Goal: Complete Application Form: Complete application form

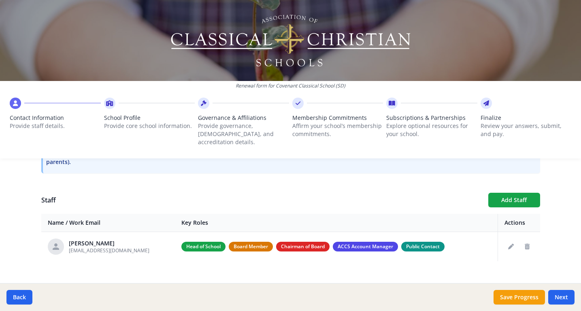
scroll to position [268, 0]
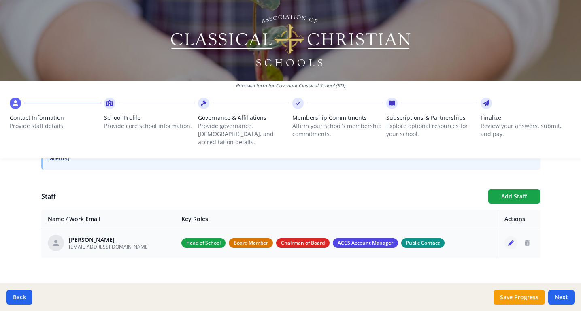
click at [513, 236] on button "Edit staff" at bounding box center [510, 242] width 13 height 13
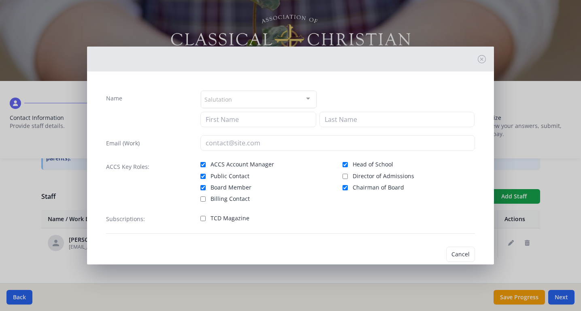
type input "[PERSON_NAME]"
type input "[EMAIL_ADDRESS][DOMAIN_NAME]"
checkbox input "true"
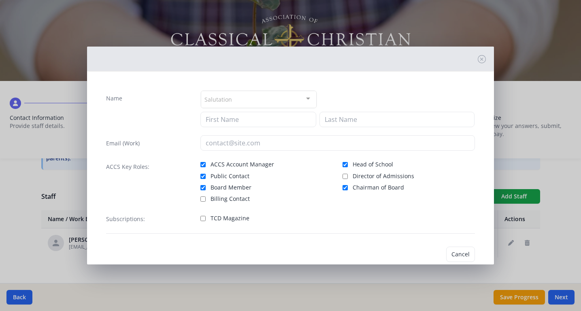
checkbox input "true"
click at [434, 257] on button "Cancel" at bounding box center [434, 253] width 29 height 15
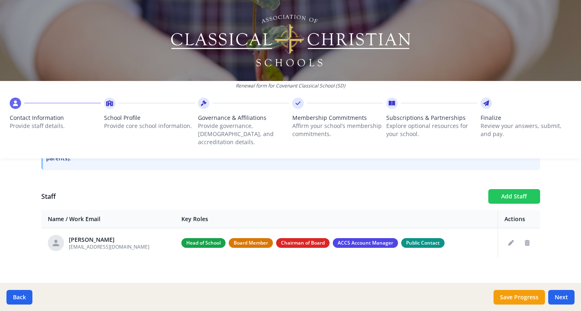
click at [510, 189] on button "Add Staff" at bounding box center [514, 196] width 52 height 15
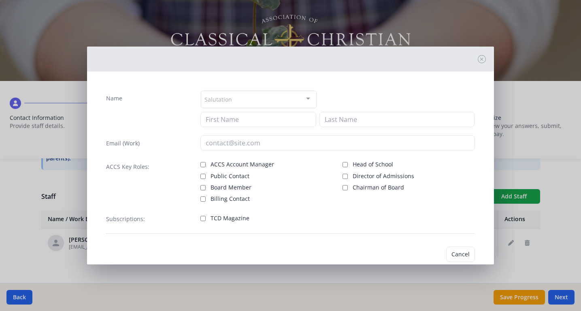
checkbox input "false"
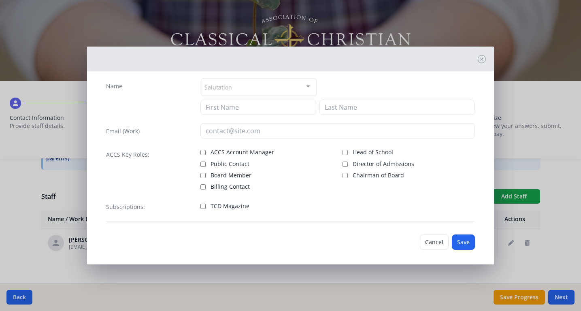
scroll to position [17, 0]
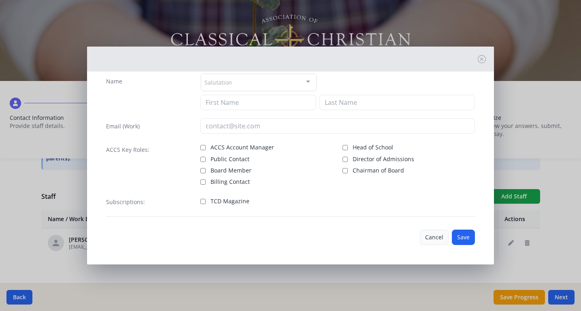
click at [428, 240] on button "Cancel" at bounding box center [434, 236] width 29 height 15
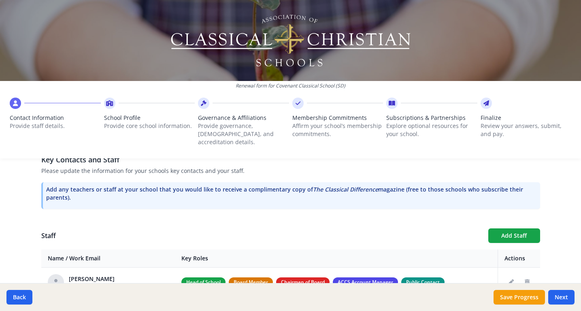
scroll to position [268, 0]
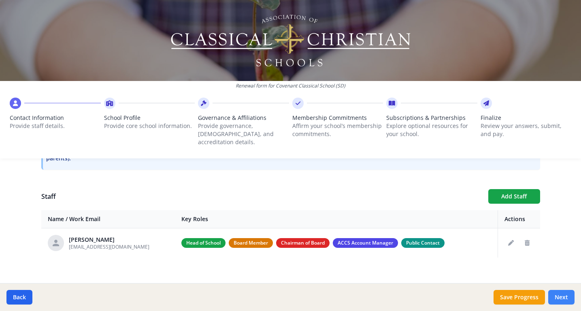
click at [560, 296] on button "Next" at bounding box center [561, 297] width 26 height 15
type input "[PHONE_NUMBER]"
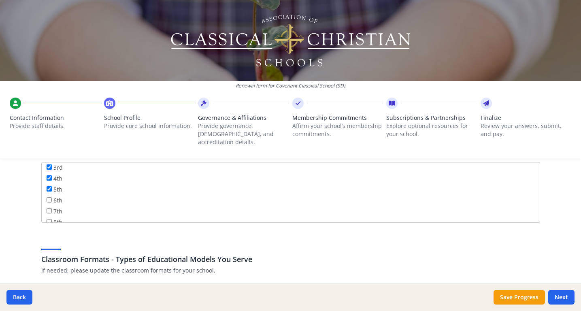
scroll to position [46, 0]
click at [49, 197] on input "6th" at bounding box center [49, 199] width 5 height 5
checkbox input "true"
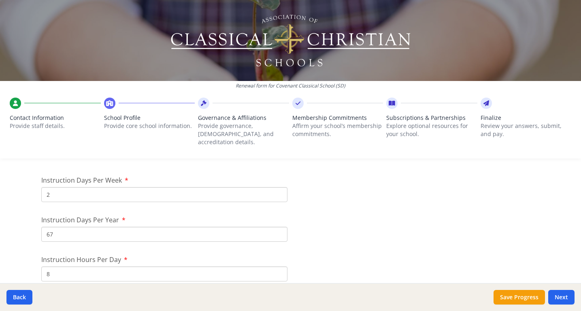
scroll to position [679, 0]
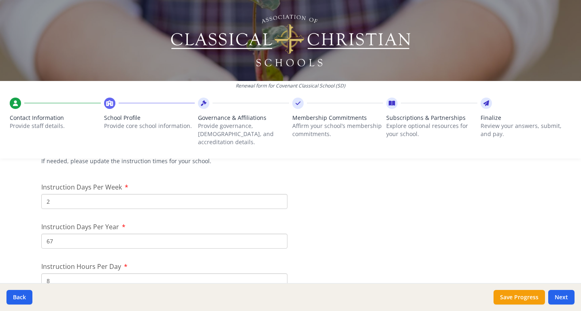
click at [106, 233] on input "67" at bounding box center [164, 240] width 246 height 15
type input "68"
click at [90, 194] on input "2" at bounding box center [164, 201] width 246 height 15
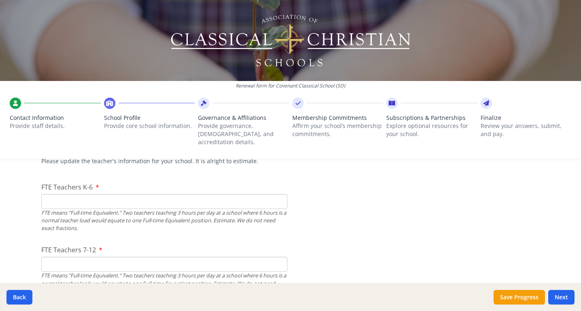
scroll to position [490, 0]
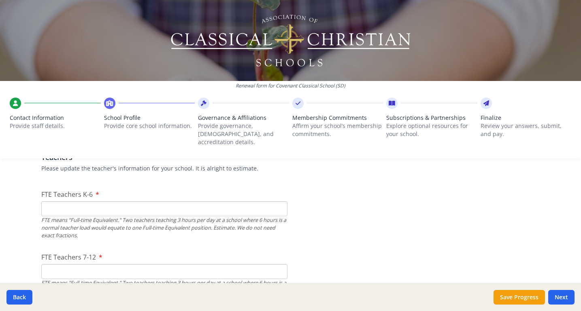
click at [144, 201] on input "FTE Teachers K-6" at bounding box center [164, 208] width 246 height 15
type input "7"
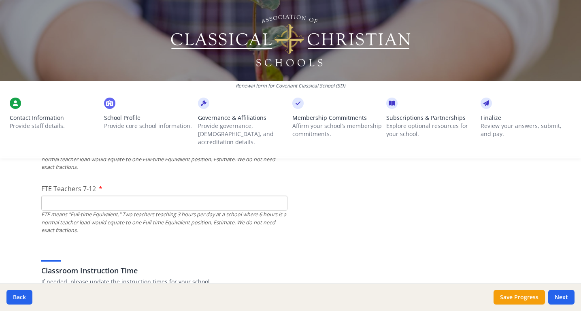
scroll to position [560, 0]
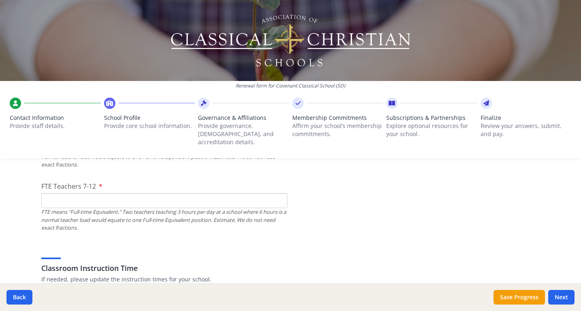
click at [197, 193] on input "FTE Teachers 7-12" at bounding box center [164, 200] width 246 height 15
type input "0"
click at [330, 248] on div "Classroom Instruction Time If needed, please update the instruction times for y…" at bounding box center [290, 263] width 498 height 39
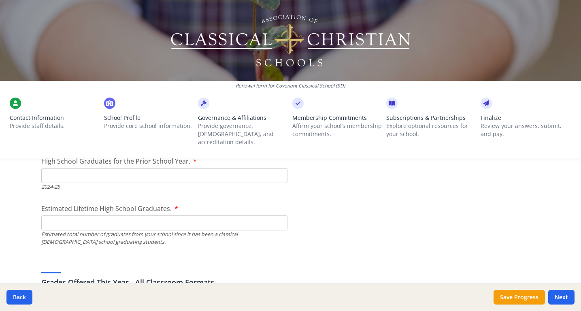
scroll to position [1189, 0]
click at [163, 170] on input "High School Graduates for the Prior School Year." at bounding box center [164, 177] width 246 height 15
type input "0"
click at [143, 207] on label "Estimated Lifetime High School Graduates." at bounding box center [109, 211] width 137 height 10
click at [143, 217] on input "Estimated Lifetime High School Graduates." at bounding box center [164, 224] width 246 height 15
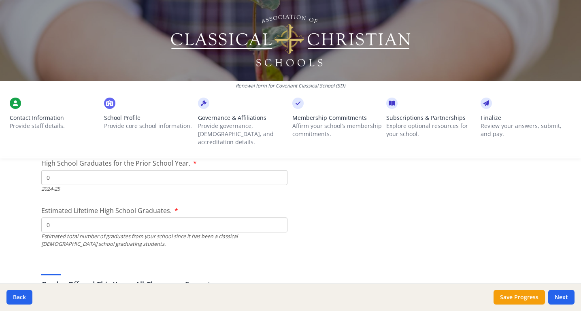
type input "0"
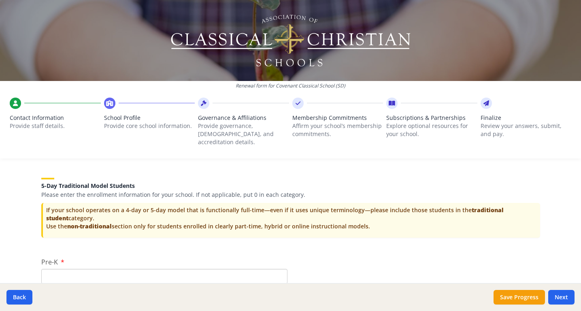
scroll to position [1616, 0]
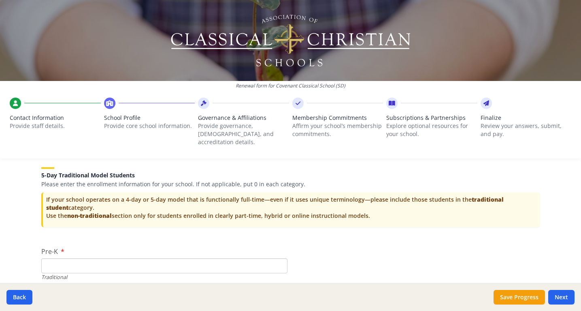
click at [140, 273] on div "Traditional" at bounding box center [164, 277] width 246 height 8
click at [140, 263] on input "Pre-K" at bounding box center [164, 265] width 246 height 15
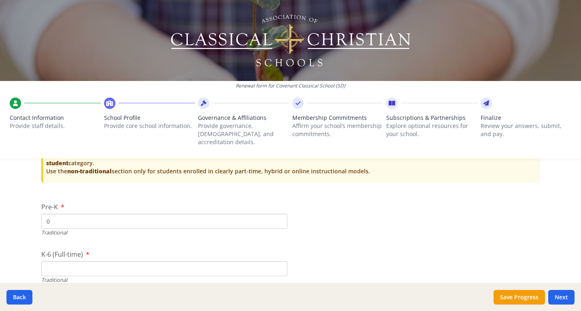
scroll to position [1662, 0]
type input "0"
click at [213, 201] on div "Pre-K 0 Traditional" at bounding box center [164, 218] width 246 height 34
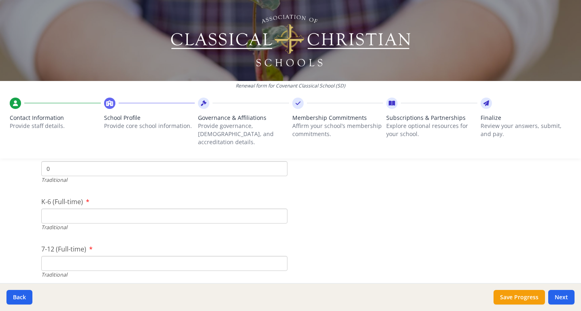
scroll to position [1714, 0]
click at [88, 210] on input "K-6 (Full-time)" at bounding box center [164, 215] width 246 height 15
type input "0"
click at [68, 257] on input "7-12 (Full-time)" at bounding box center [164, 262] width 246 height 15
type input "0"
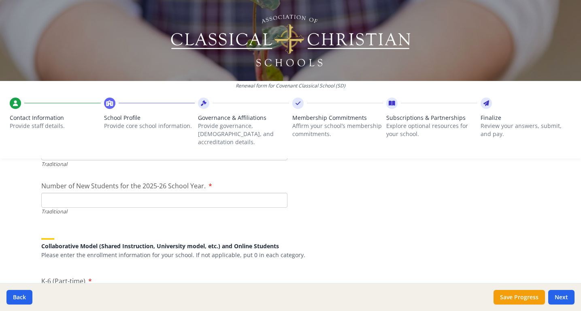
scroll to position [1826, 0]
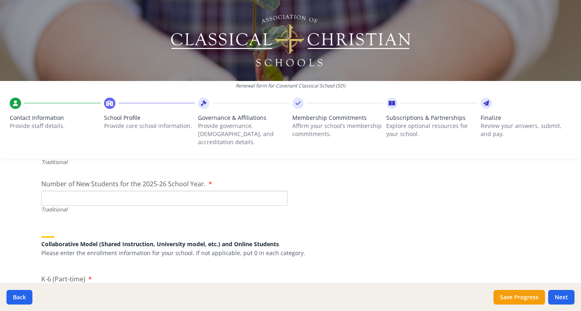
click at [149, 196] on input "Number of New Students for the 2025-26 School Year." at bounding box center [164, 198] width 246 height 15
type input "0"
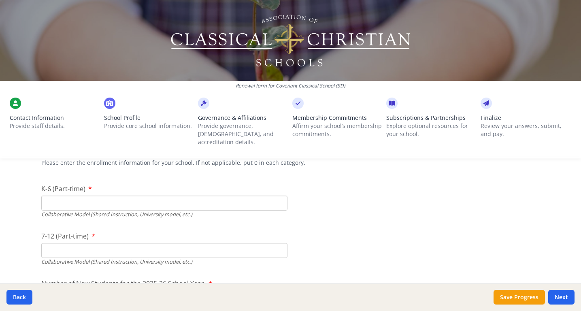
scroll to position [1896, 0]
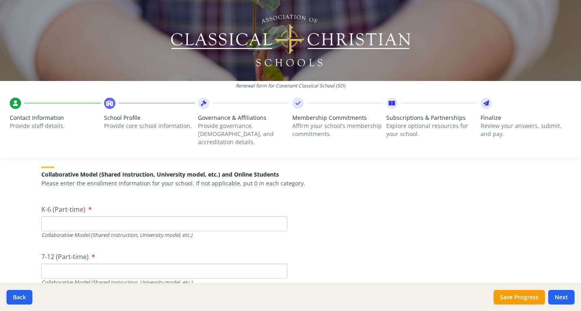
click at [139, 216] on input "K-6 (Part-time)" at bounding box center [164, 223] width 246 height 15
type input "72"
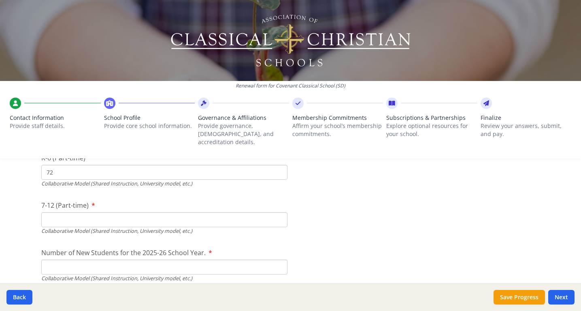
scroll to position [1947, 0]
click at [184, 215] on input "7-12 (Part-time)" at bounding box center [164, 219] width 246 height 15
type input "0"
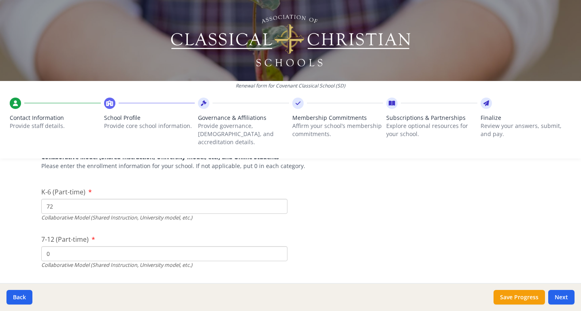
scroll to position [1896, 0]
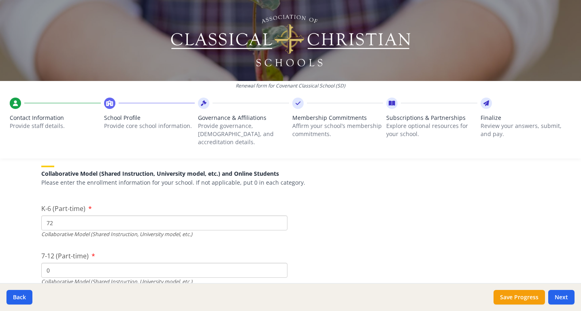
click at [74, 217] on input "72" at bounding box center [164, 222] width 246 height 15
type input "71"
click at [66, 263] on input "0" at bounding box center [164, 270] width 246 height 15
type input "1"
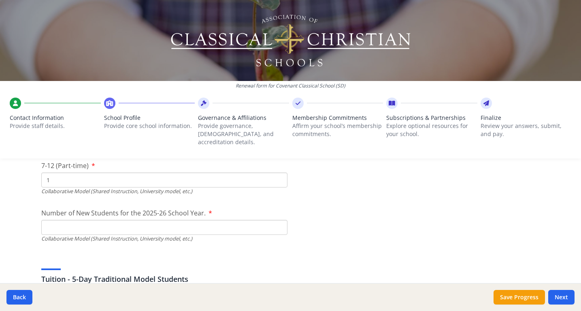
scroll to position [1992, 0]
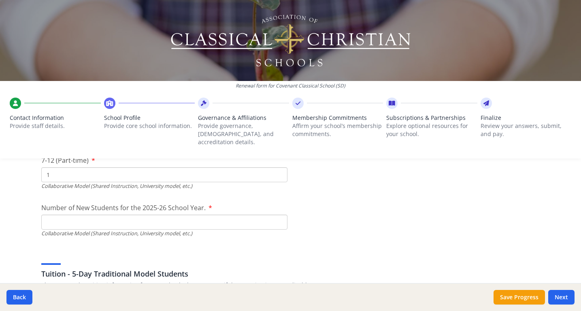
click at [175, 214] on input "Number of New Students for the 2025-26 School Year." at bounding box center [164, 221] width 246 height 15
type input "23"
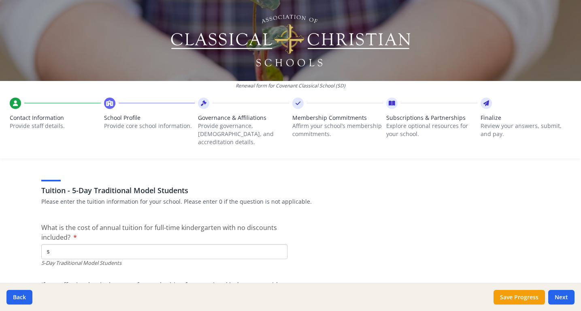
scroll to position [2076, 0]
click at [62, 244] on input "$" at bounding box center [164, 251] width 246 height 15
type input "$0"
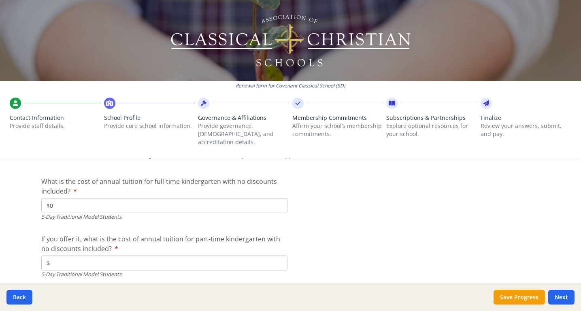
click at [150, 255] on input "$" at bounding box center [164, 262] width 246 height 15
type input "$0"
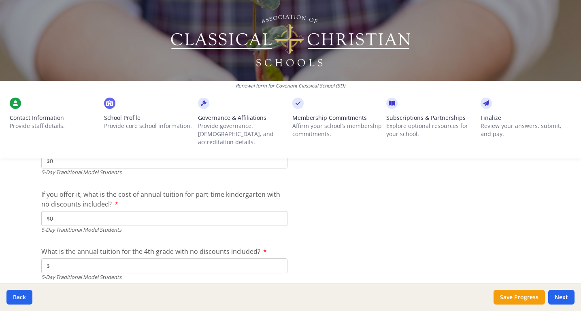
scroll to position [2198, 0]
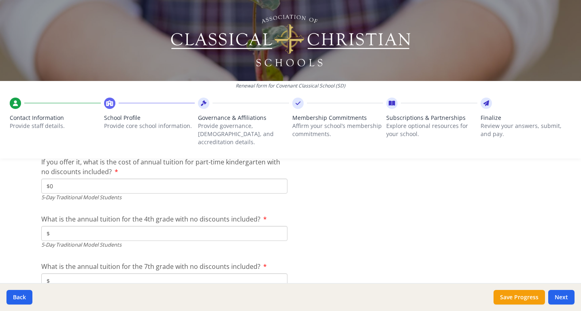
click at [191, 226] on input "$" at bounding box center [164, 233] width 246 height 15
type input "$0"
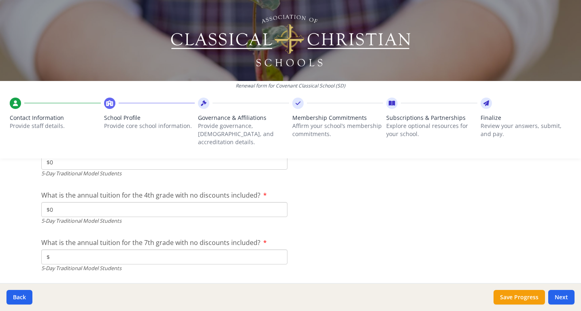
scroll to position [2223, 0]
click at [194, 249] on input "$" at bounding box center [164, 256] width 246 height 15
type input "$0"
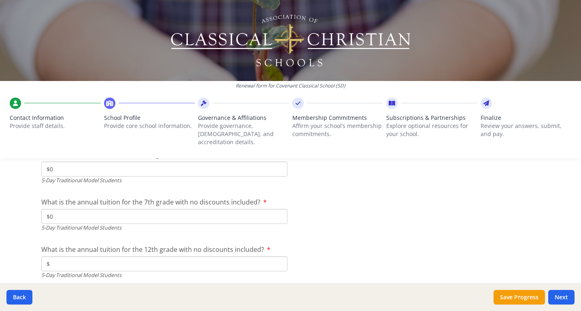
scroll to position [2264, 0]
click at [274, 245] on div "What is the annual tuition for the 12th grade with no discounts included? $ 5-D…" at bounding box center [164, 260] width 246 height 34
click at [250, 255] on input "$" at bounding box center [164, 262] width 246 height 15
type input "$0"
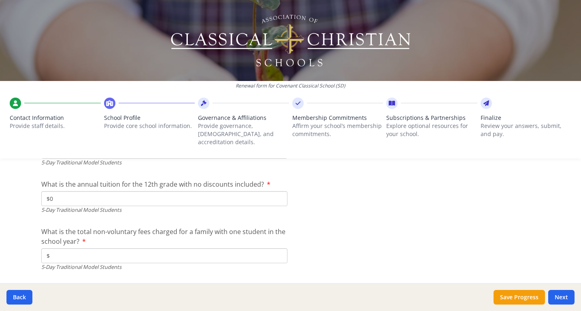
scroll to position [2329, 0]
click at [236, 252] on input "$" at bounding box center [164, 254] width 246 height 15
type input "$0"
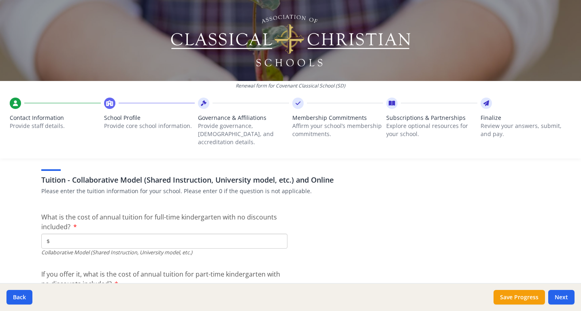
scroll to position [2454, 0]
click at [104, 235] on input "$" at bounding box center [164, 242] width 246 height 15
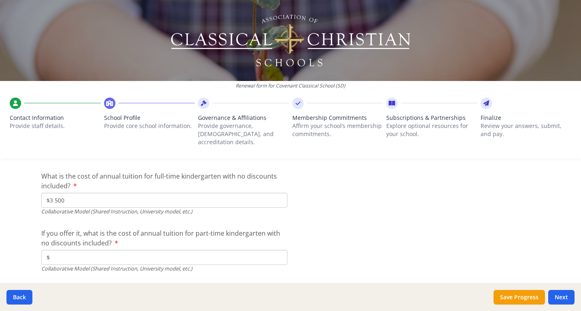
scroll to position [2514, 0]
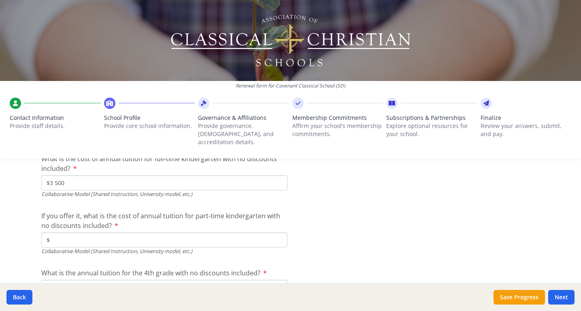
click at [54, 177] on input "$3 500" at bounding box center [164, 182] width 246 height 15
type input "$3 500"
click at [121, 223] on div "If you offer it, what is the cost of annual tuition for part-time kindergarten …" at bounding box center [164, 233] width 246 height 44
click at [113, 247] on div "Collaborative Model (Shared Instruction, University model, etc.)" at bounding box center [164, 251] width 246 height 8
click at [122, 232] on input "$" at bounding box center [164, 239] width 246 height 15
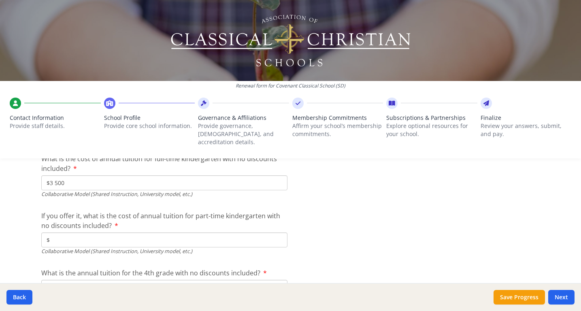
click at [121, 232] on input "$" at bounding box center [164, 239] width 246 height 15
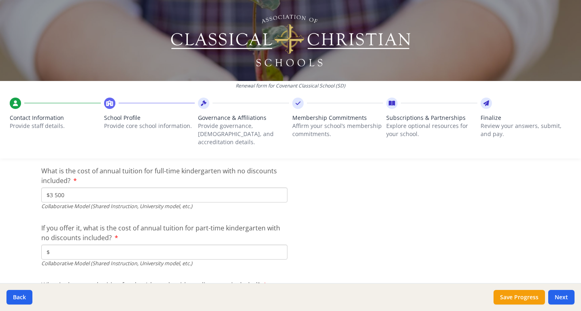
scroll to position [2499, 0]
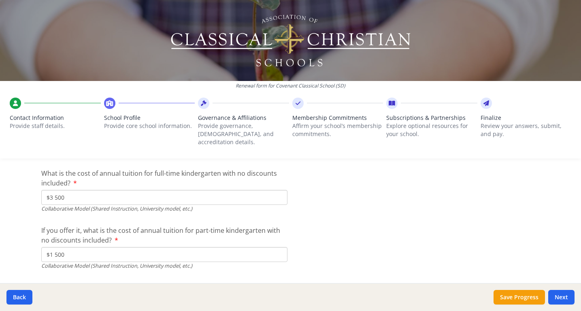
type input "$1 500"
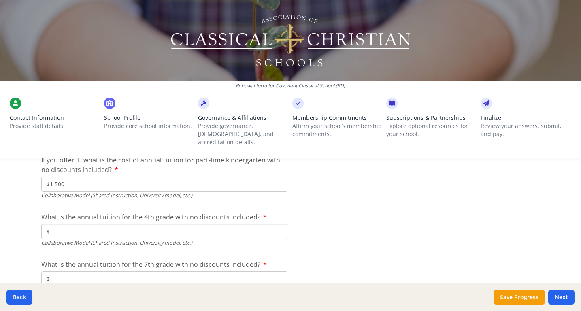
scroll to position [2570, 0]
click at [194, 223] on input "$" at bounding box center [164, 230] width 246 height 15
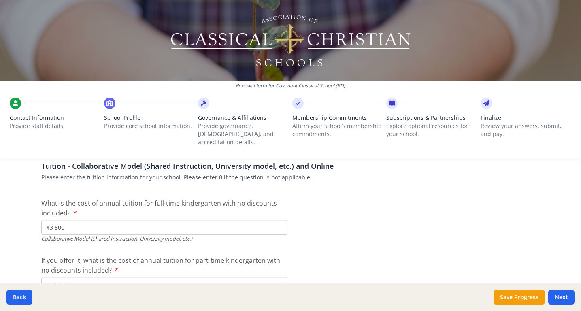
scroll to position [2478, 0]
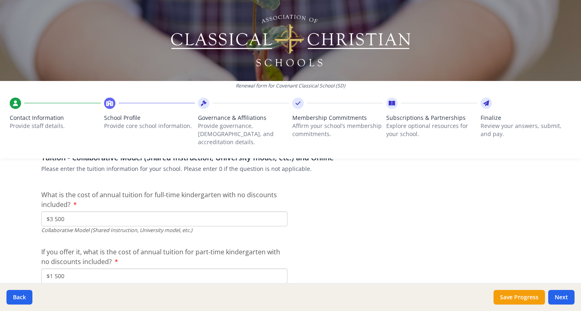
click at [78, 212] on input "$3 500" at bounding box center [164, 218] width 246 height 15
click at [284, 249] on label "If you offer it, what is the cost of annual tuition for part-time kindergarten …" at bounding box center [164, 256] width 246 height 19
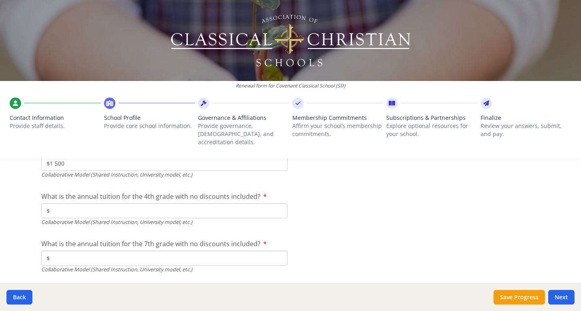
scroll to position [2598, 0]
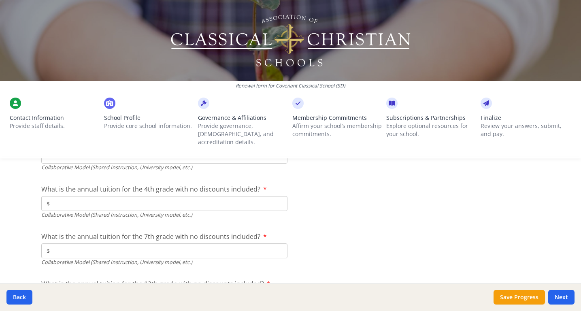
click at [202, 201] on input "$" at bounding box center [164, 203] width 246 height 15
type input "$3 500"
click at [210, 243] on input "$" at bounding box center [164, 250] width 246 height 15
type input "$3 500"
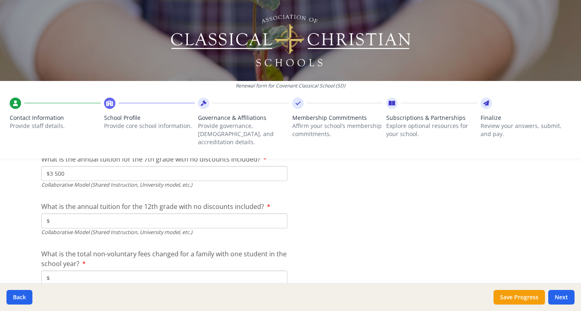
scroll to position [2681, 0]
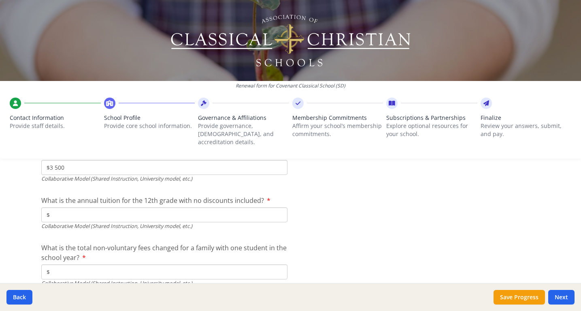
click at [250, 208] on input "$" at bounding box center [164, 214] width 246 height 15
type input "$3 500"
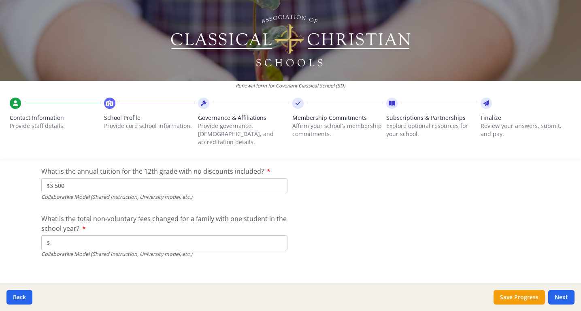
scroll to position [2710, 0]
click at [187, 239] on input "$" at bounding box center [164, 242] width 246 height 15
type input "$250"
click at [560, 298] on button "Next" at bounding box center [561, 297] width 26 height 15
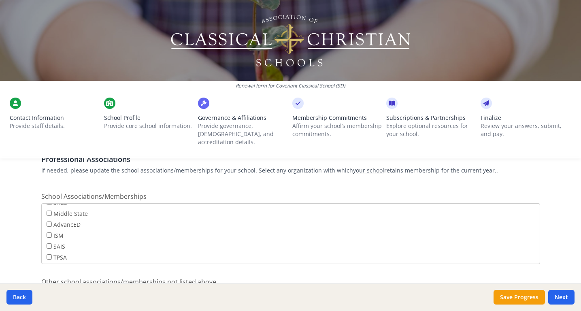
scroll to position [538, 0]
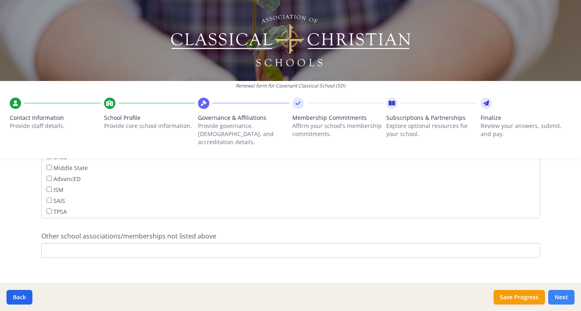
click at [565, 297] on button "Next" at bounding box center [561, 297] width 26 height 15
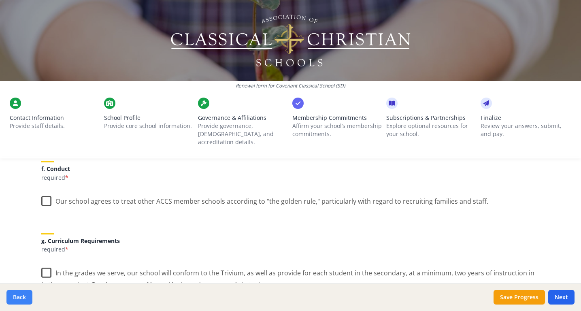
click at [20, 292] on button "Back" at bounding box center [19, 297] width 26 height 15
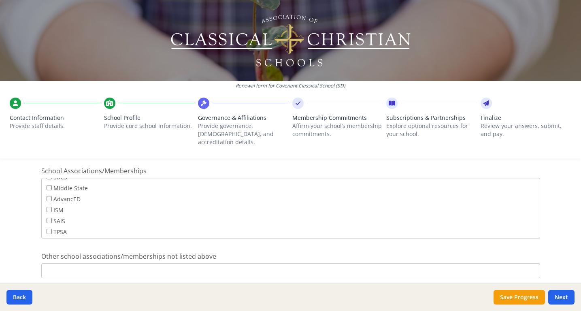
scroll to position [534, 0]
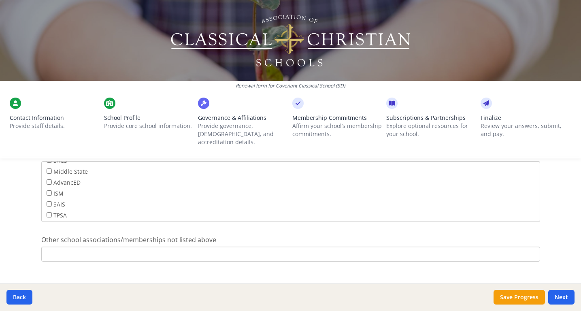
click at [125, 246] on input "Other school associations/memberships not listed above" at bounding box center [290, 253] width 498 height 15
click at [66, 246] on input "We are a Concordis Education Partners" at bounding box center [290, 253] width 498 height 15
click at [172, 246] on input "We are a Concordis Education Partners" at bounding box center [290, 253] width 498 height 15
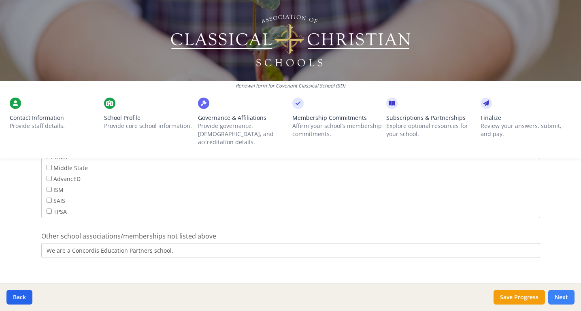
type input "We are a Concordis Education Partners school."
click at [564, 297] on button "Next" at bounding box center [561, 297] width 26 height 15
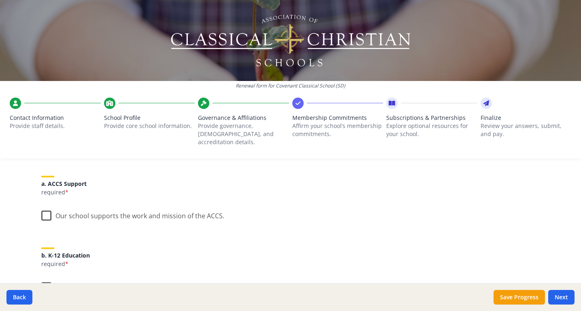
scroll to position [94, 0]
click at [41, 205] on label "Our school supports the work and mission of the ACCS." at bounding box center [132, 213] width 183 height 17
click at [0, 0] on input "Our school supports the work and mission of the ACCS." at bounding box center [0, 0] width 0 height 0
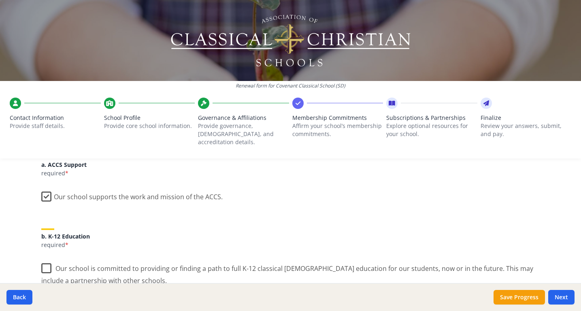
scroll to position [127, 0]
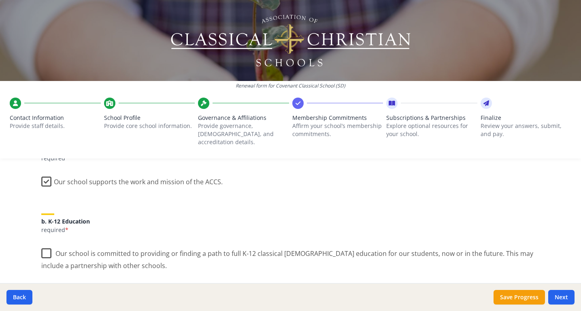
click at [43, 247] on label "Our school is committed to providing or finding a path to full K-12 classical […" at bounding box center [290, 256] width 498 height 27
click at [0, 0] on input "Our school is committed to providing or finding a path to full K-12 classical […" at bounding box center [0, 0] width 0 height 0
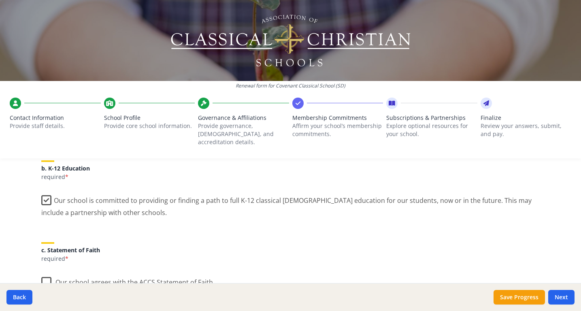
scroll to position [200, 0]
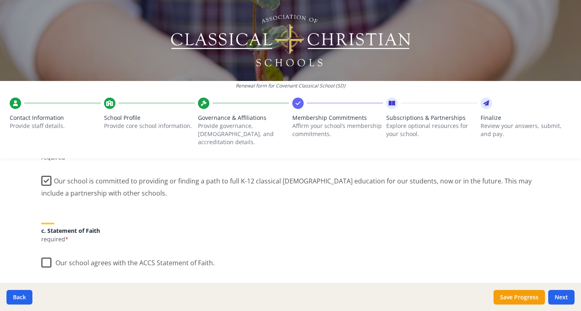
click at [46, 259] on label "Our school agrees with the ACCS Statement of Faith." at bounding box center [127, 260] width 173 height 17
click at [0, 0] on input "Our school agrees with the ACCS Statement of Faith." at bounding box center [0, 0] width 0 height 0
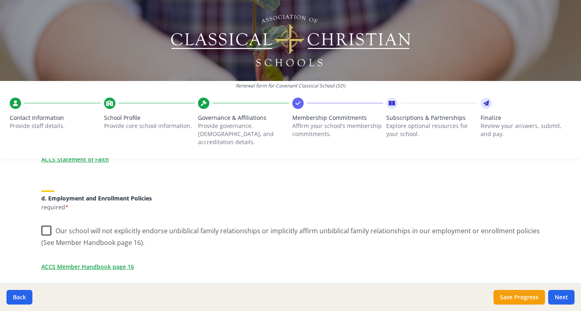
scroll to position [333, 0]
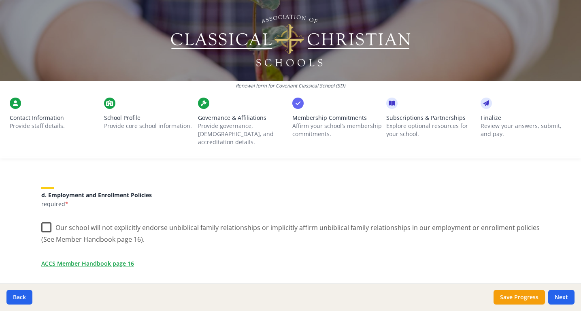
click at [50, 217] on label "Our school will not explicitly endorse unbiblical family relationships or impli…" at bounding box center [290, 230] width 498 height 27
click at [0, 0] on input "Our school will not explicitly endorse unbiblical family relationships or impli…" at bounding box center [0, 0] width 0 height 0
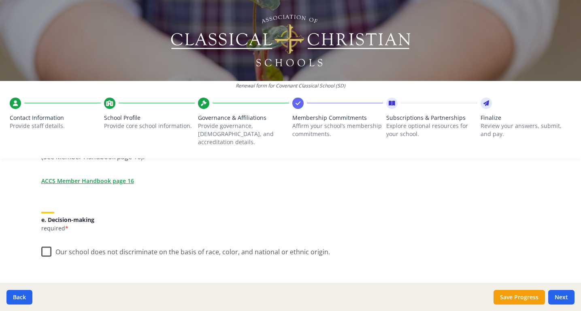
scroll to position [426, 0]
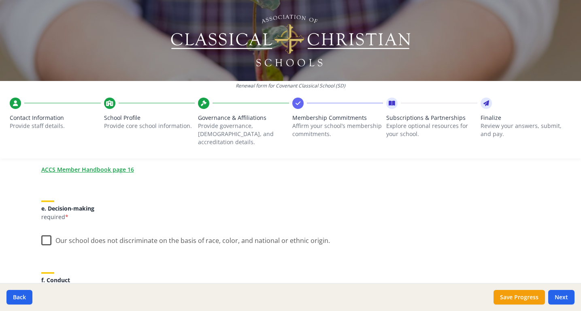
click at [46, 231] on label "Our school does not discriminate on the basis of race, color, and national or e…" at bounding box center [185, 238] width 288 height 17
click at [0, 0] on input "Our school does not discriminate on the basis of race, color, and national or e…" at bounding box center [0, 0] width 0 height 0
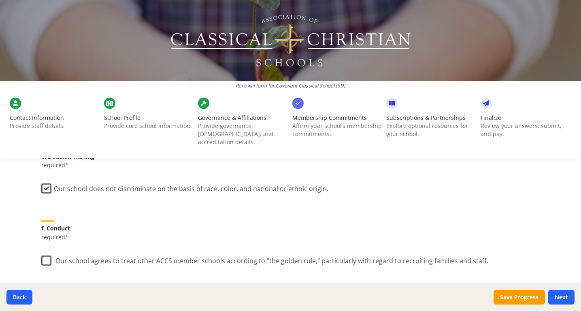
scroll to position [482, 0]
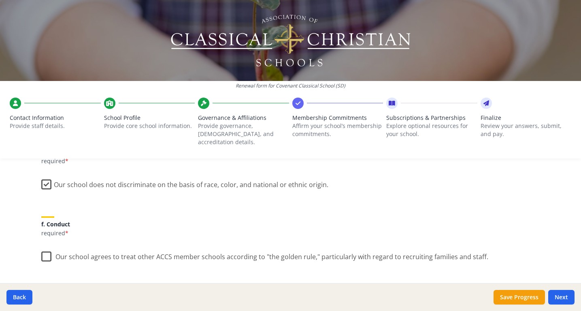
click at [45, 251] on label "Our school agrees to treat other ACCS member schools according to "the golden r…" at bounding box center [264, 254] width 447 height 17
click at [0, 0] on input "Our school agrees to treat other ACCS member schools according to "the golden r…" at bounding box center [0, 0] width 0 height 0
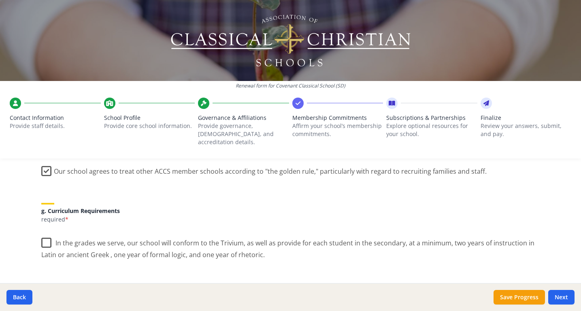
scroll to position [573, 0]
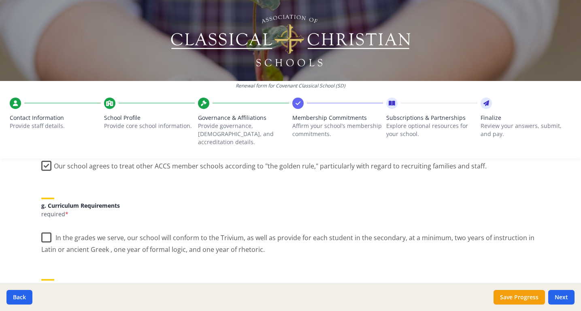
click at [49, 231] on label "In the grades we serve, our school will conform to the Trivium, as well as prov…" at bounding box center [290, 240] width 498 height 27
click at [0, 0] on input "In the grades we serve, our school will conform to the Trivium, as well as prov…" at bounding box center [0, 0] width 0 height 0
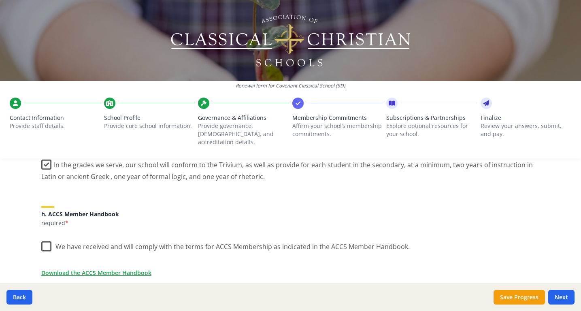
scroll to position [653, 0]
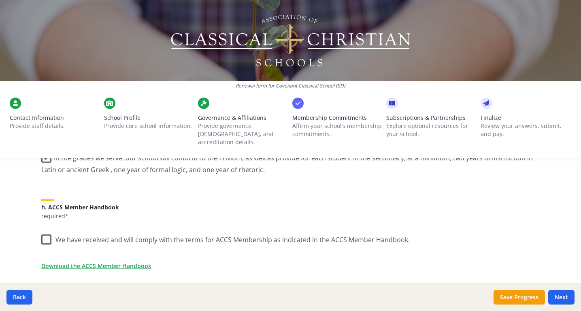
click at [52, 229] on label "We have received and will comply with the terms for ACCS Membership as indicate…" at bounding box center [225, 237] width 368 height 17
click at [0, 0] on input "We have received and will comply with the terms for ACCS Membership as indicate…" at bounding box center [0, 0] width 0 height 0
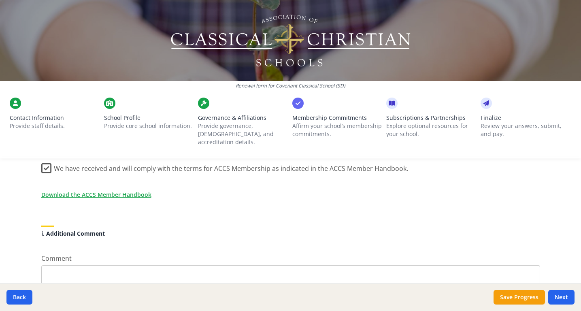
scroll to position [725, 0]
click at [125, 189] on link "Download the ACCS Member Handbook" at bounding box center [98, 193] width 110 height 8
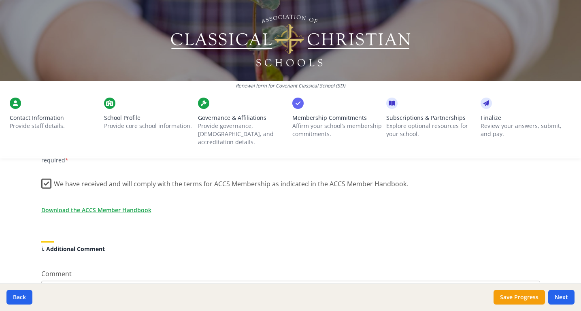
scroll to position [706, 0]
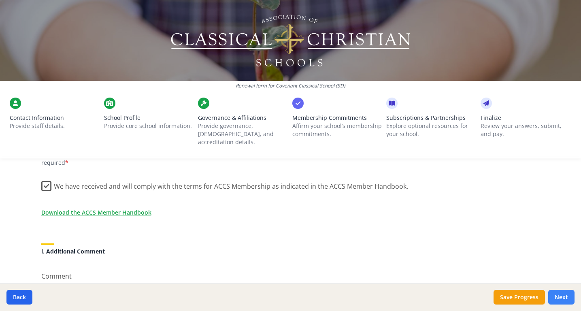
click at [559, 298] on button "Next" at bounding box center [561, 297] width 26 height 15
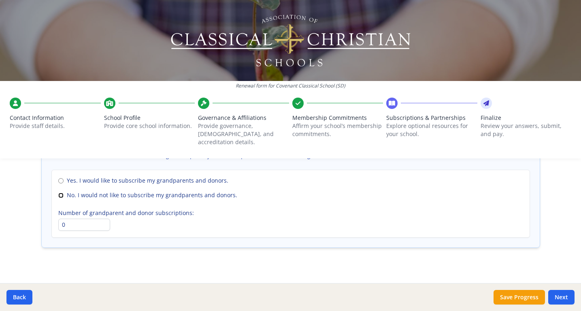
click at [58, 193] on input "No. I would not like to subscribe my grandparents and donors." at bounding box center [60, 195] width 5 height 5
radio input "true"
click at [562, 301] on button "Next" at bounding box center [561, 297] width 26 height 15
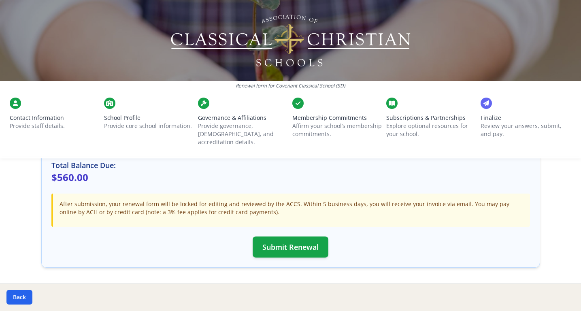
scroll to position [272, 0]
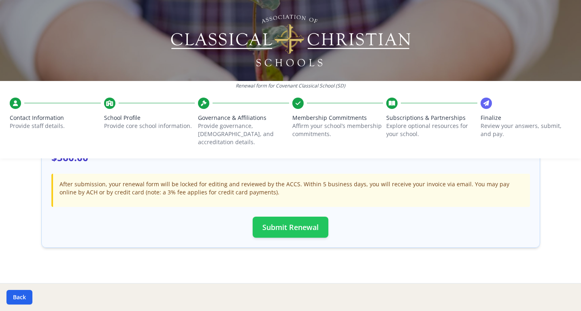
click at [288, 219] on button "Submit Renewal" at bounding box center [290, 226] width 76 height 21
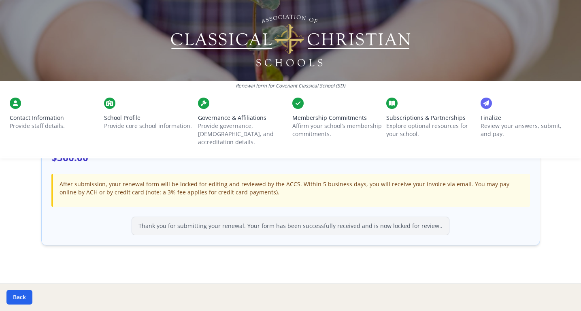
scroll to position [269, 0]
